Goal: Check status: Check status

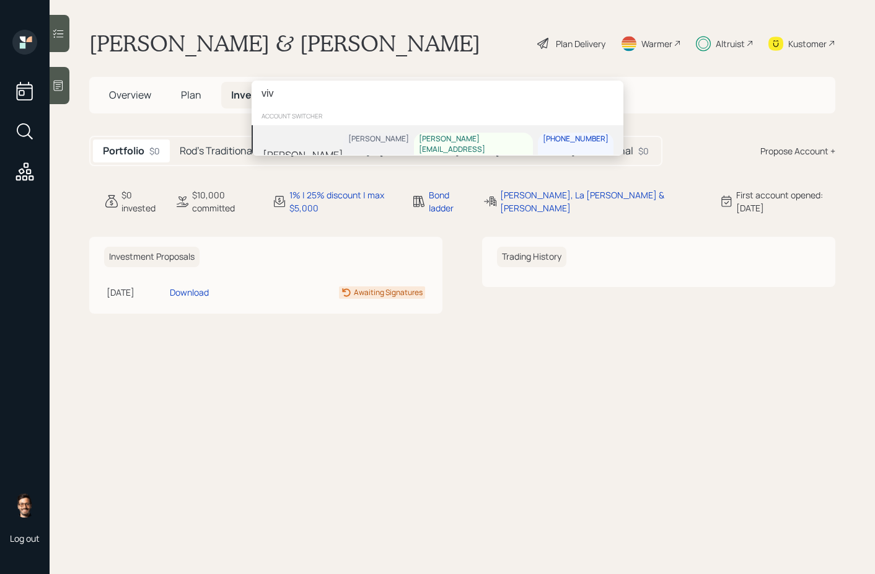
type input "viv"
